Goal: Task Accomplishment & Management: Complete application form

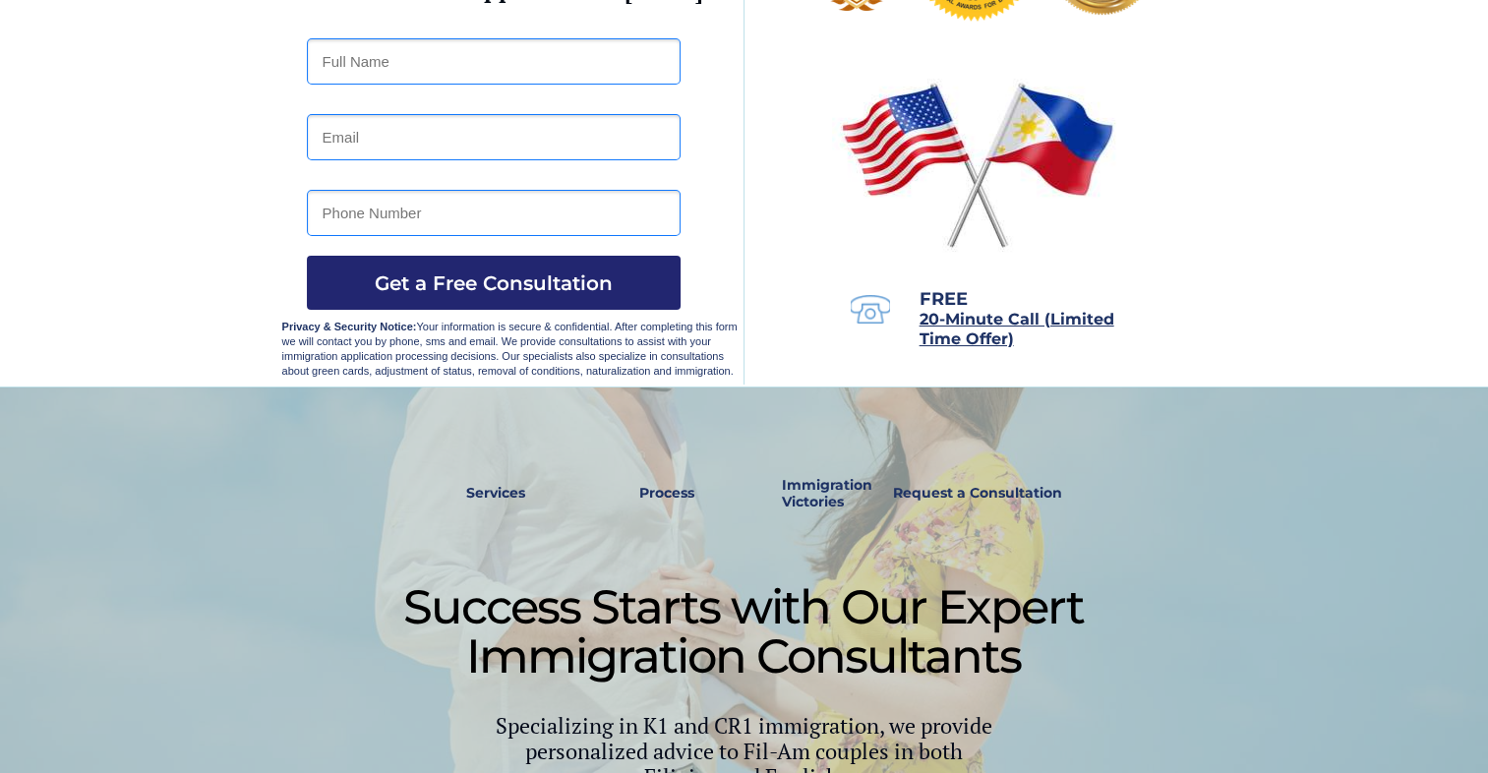
scroll to position [184, 0]
